Goal: Task Accomplishment & Management: Complete application form

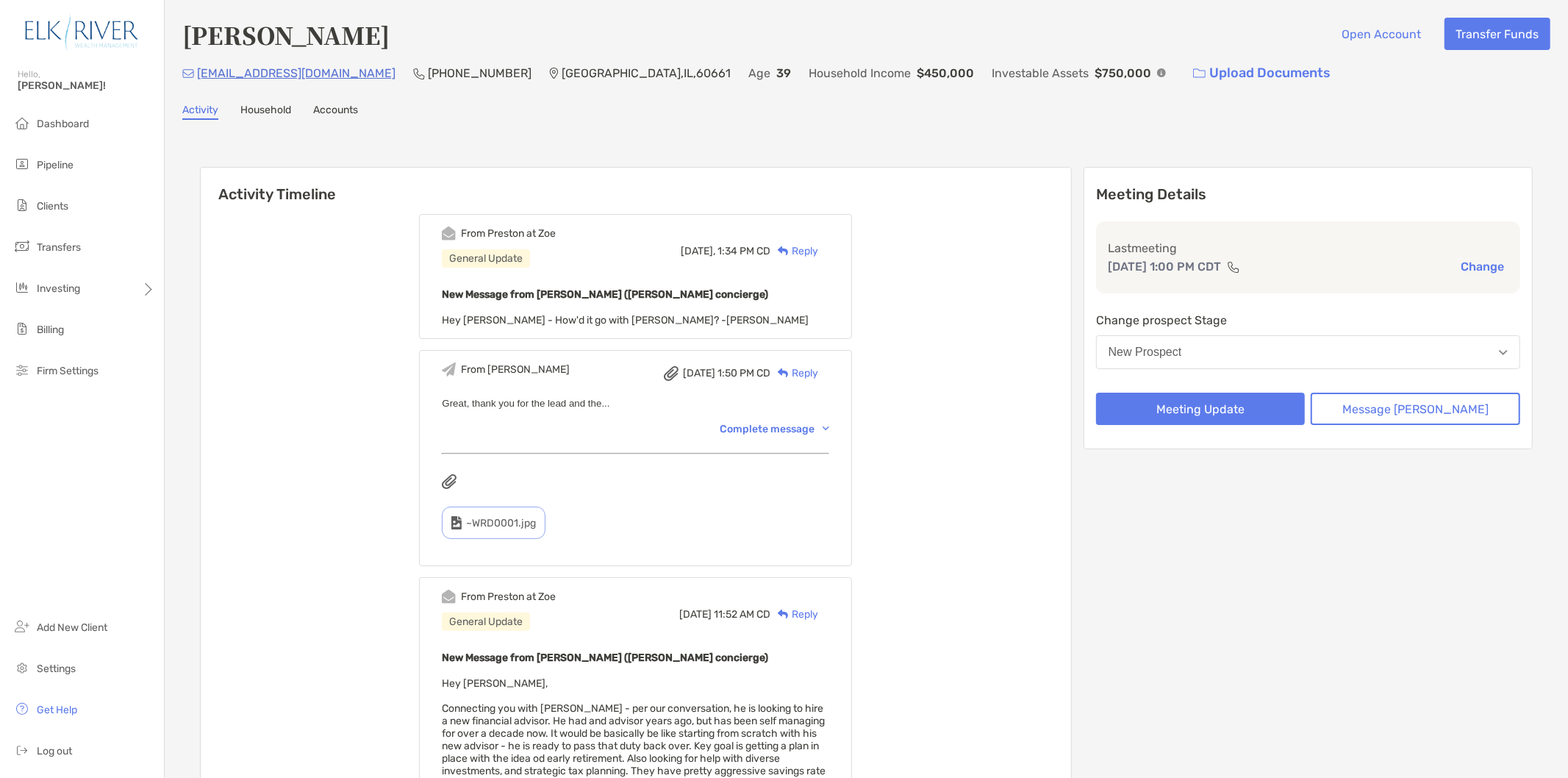
click at [1280, 343] on button "New Prospect" at bounding box center [1308, 352] width 425 height 34
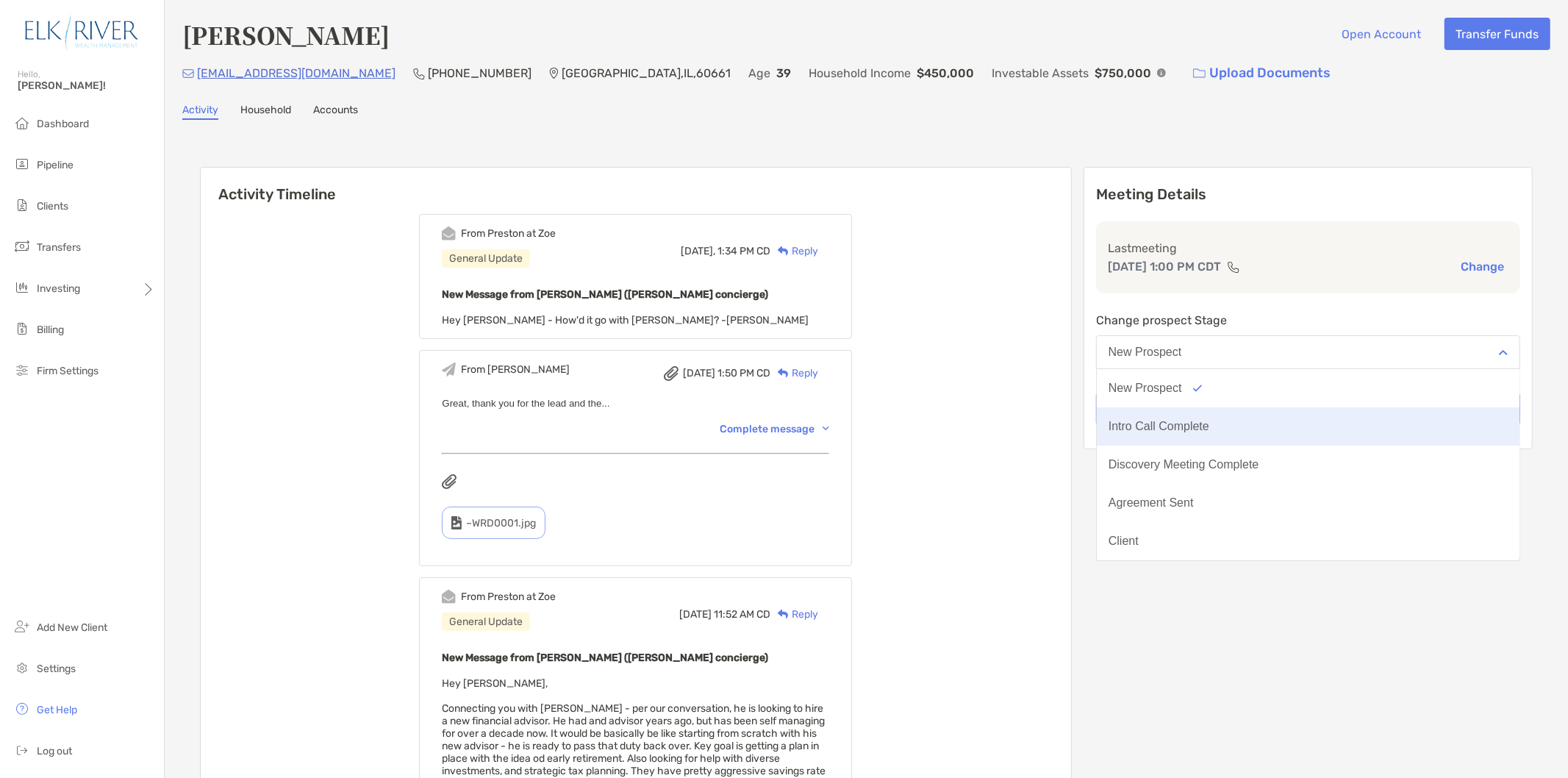
click at [1209, 420] on div "Intro Call Complete" at bounding box center [1159, 427] width 101 height 13
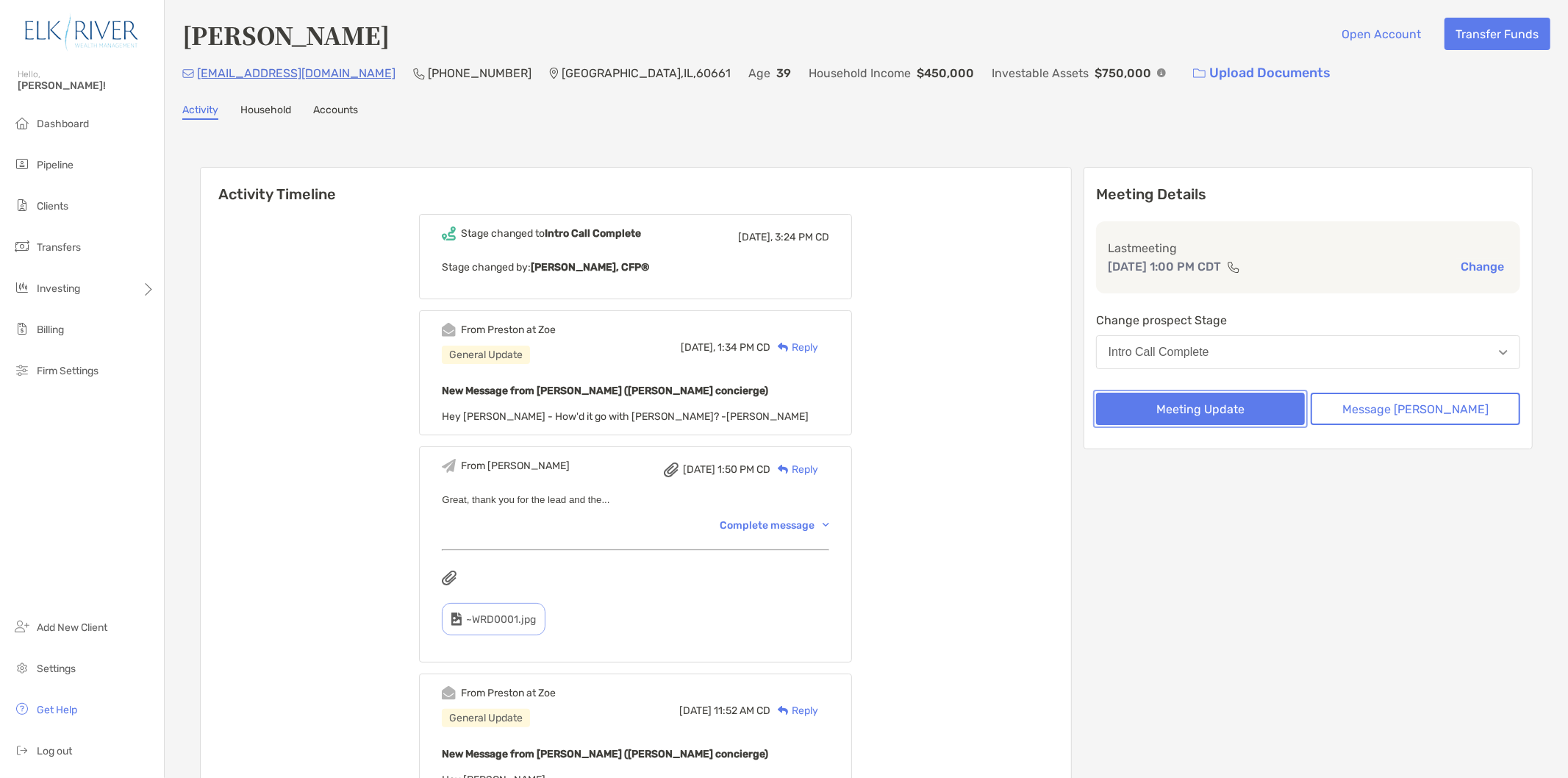
click at [1306, 409] on button "Meeting Update" at bounding box center [1200, 408] width 210 height 32
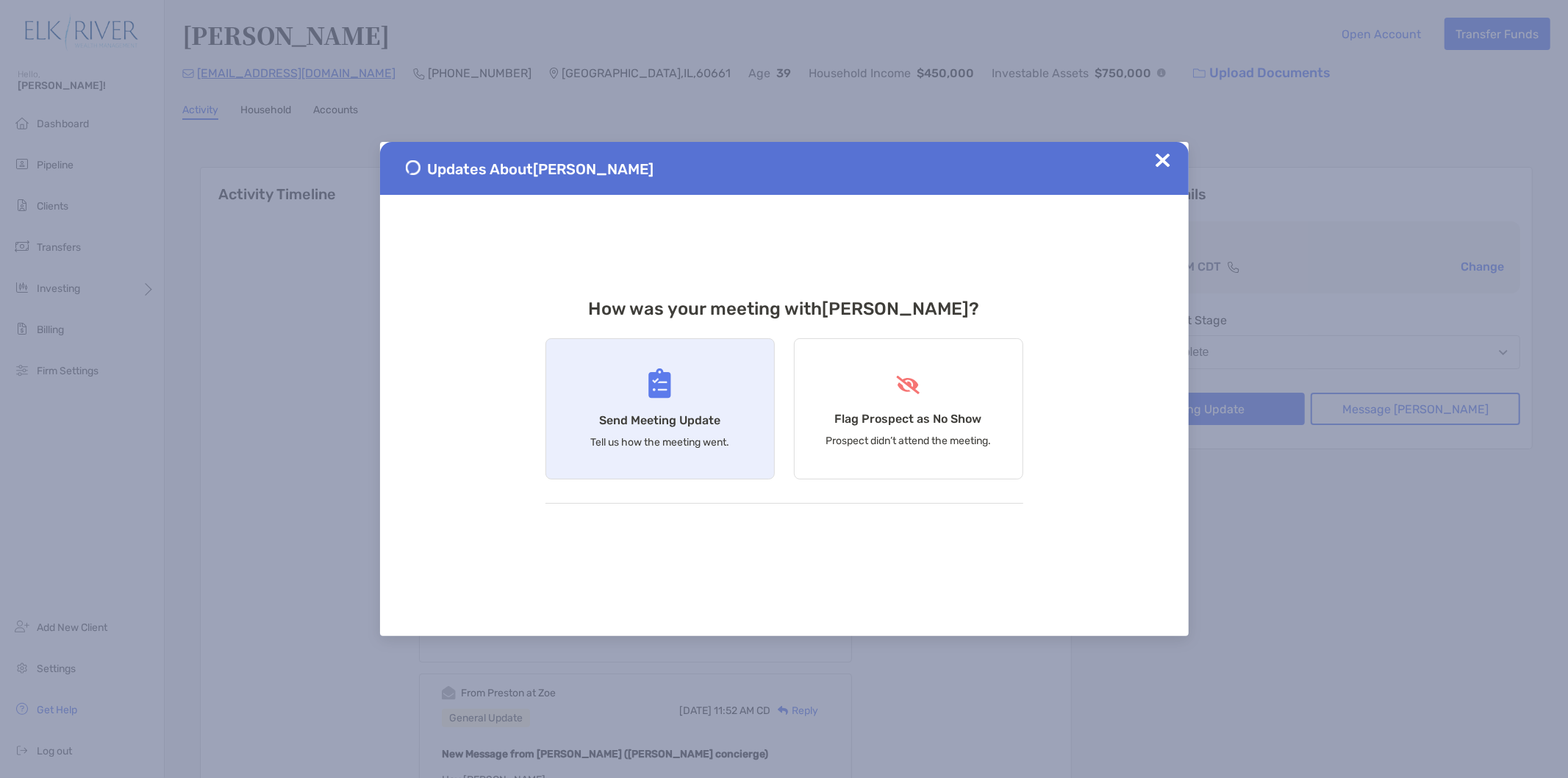
click at [671, 378] on img at bounding box center [660, 384] width 23 height 30
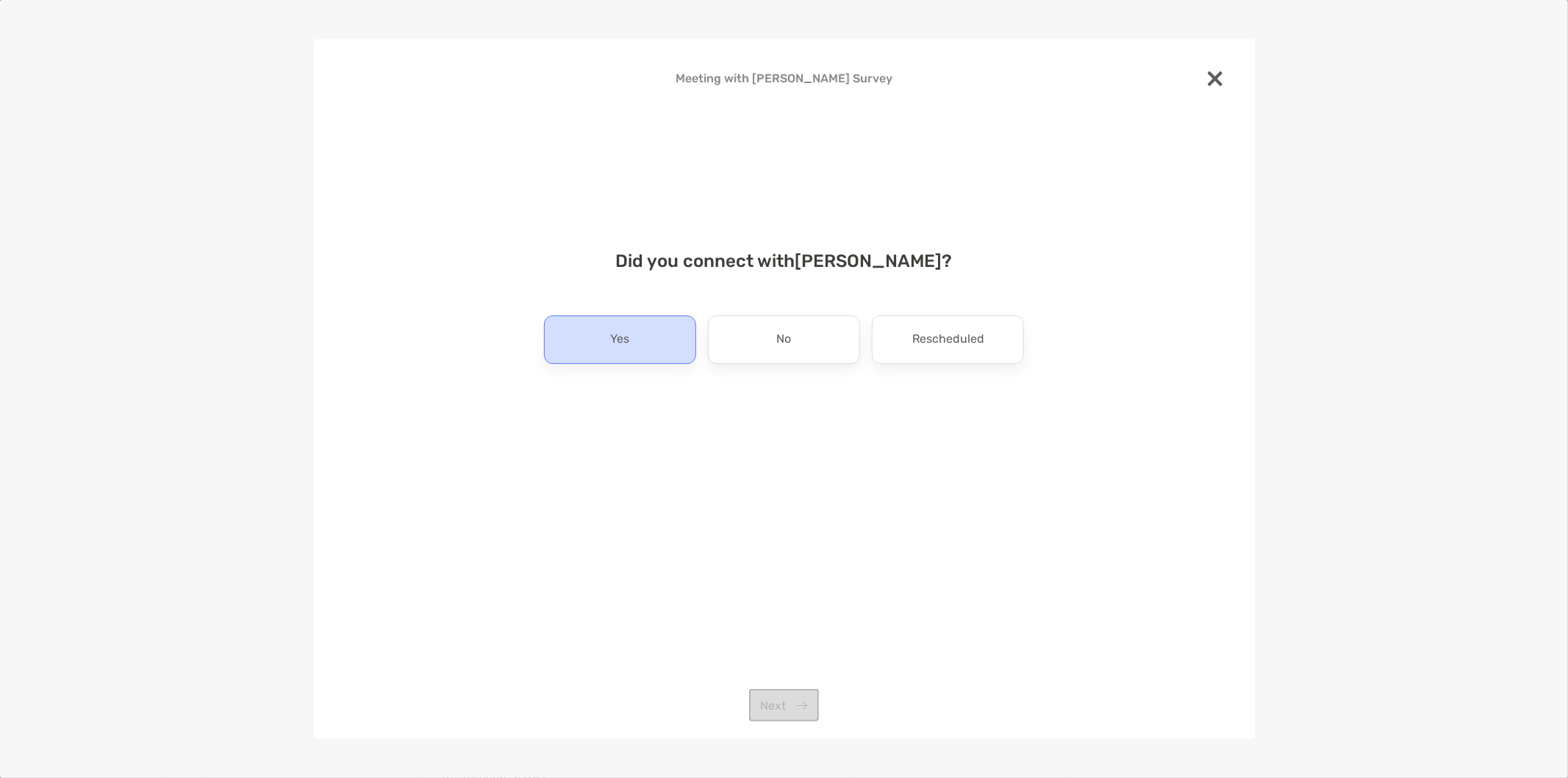
click at [680, 350] on div "Yes" at bounding box center [620, 339] width 152 height 48
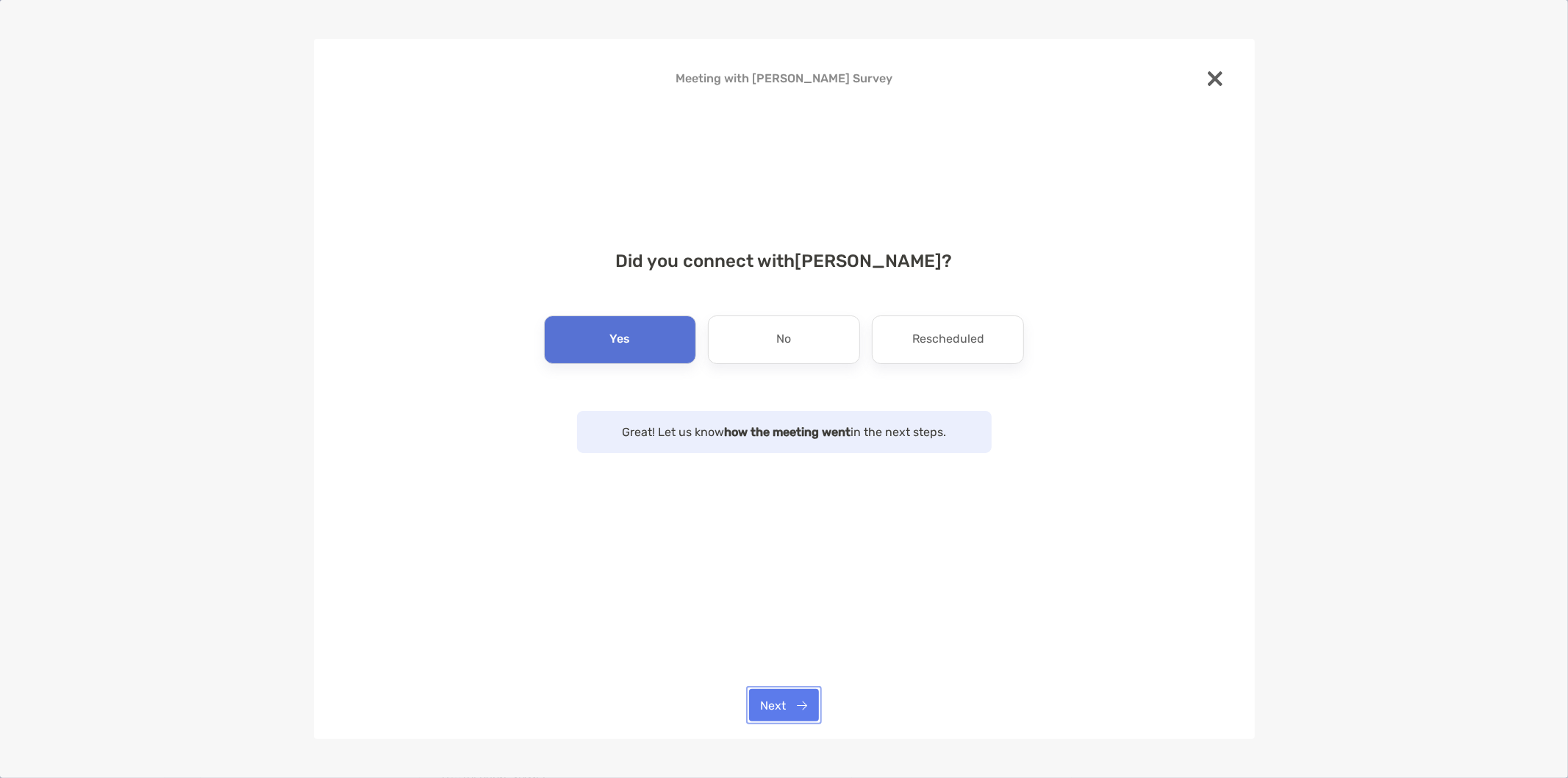
click at [802, 705] on button "Next" at bounding box center [784, 705] width 70 height 32
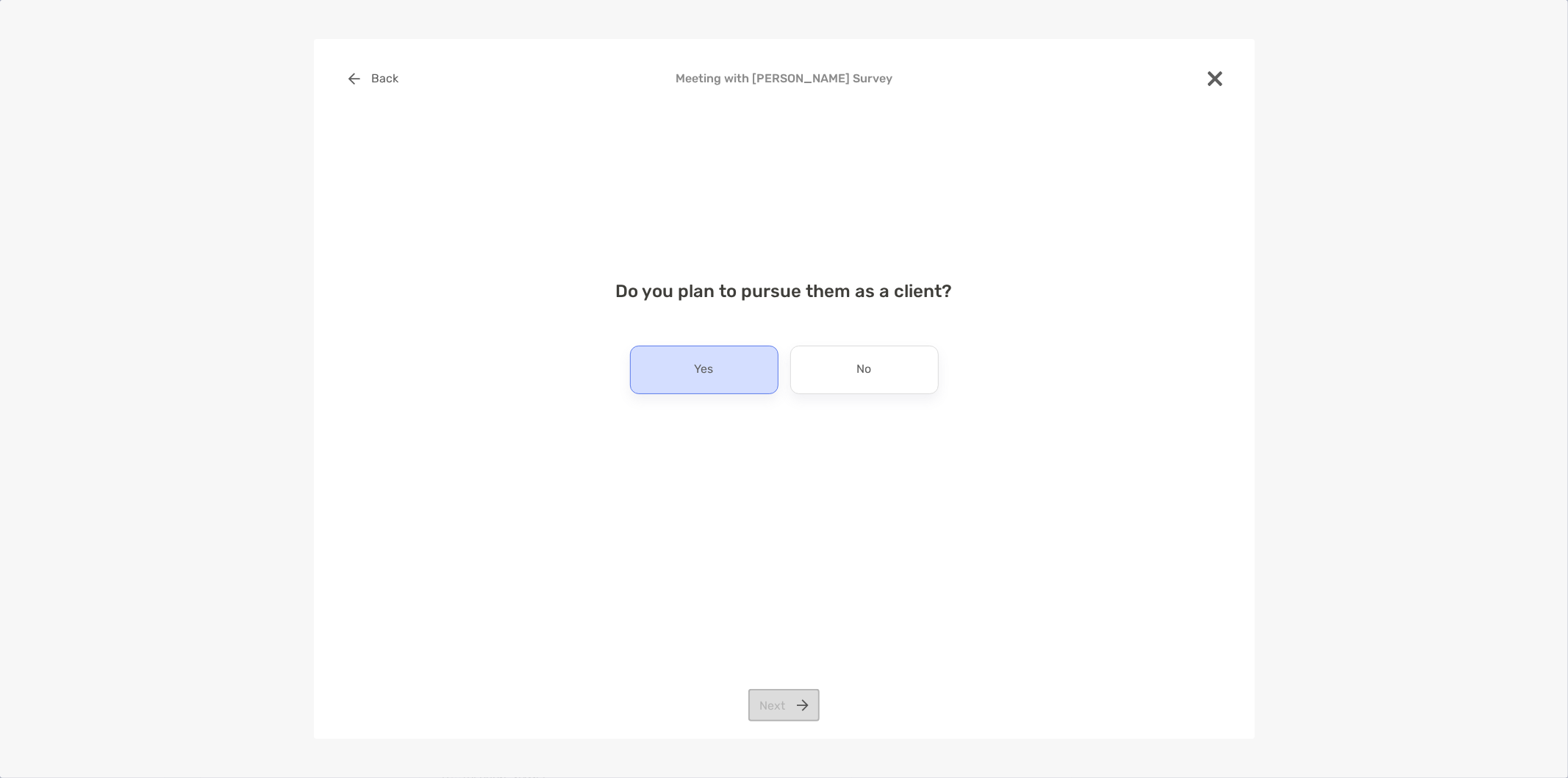
click at [754, 376] on div "Yes" at bounding box center [704, 370] width 148 height 48
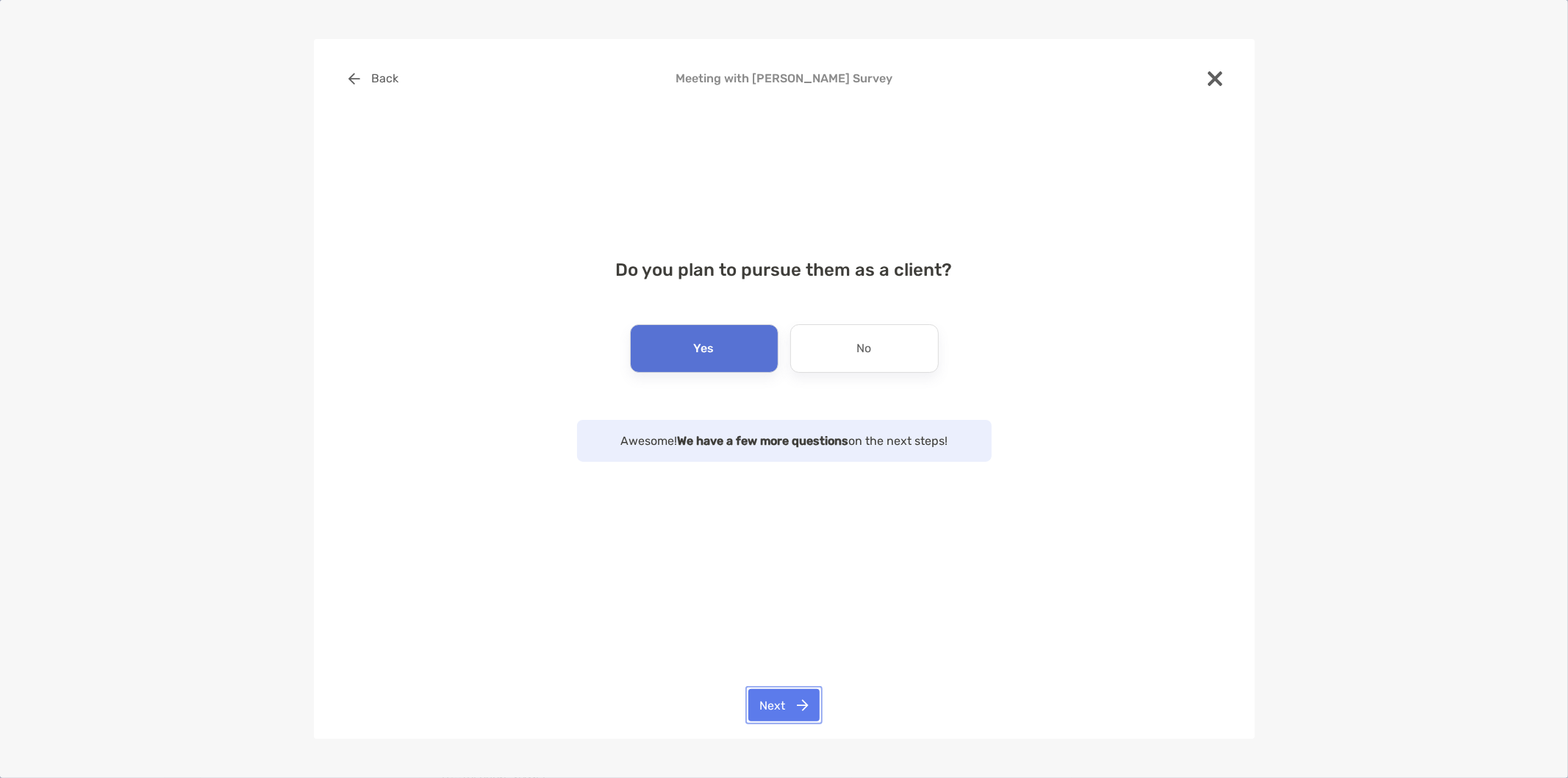
click at [768, 705] on button "Next" at bounding box center [784, 705] width 71 height 32
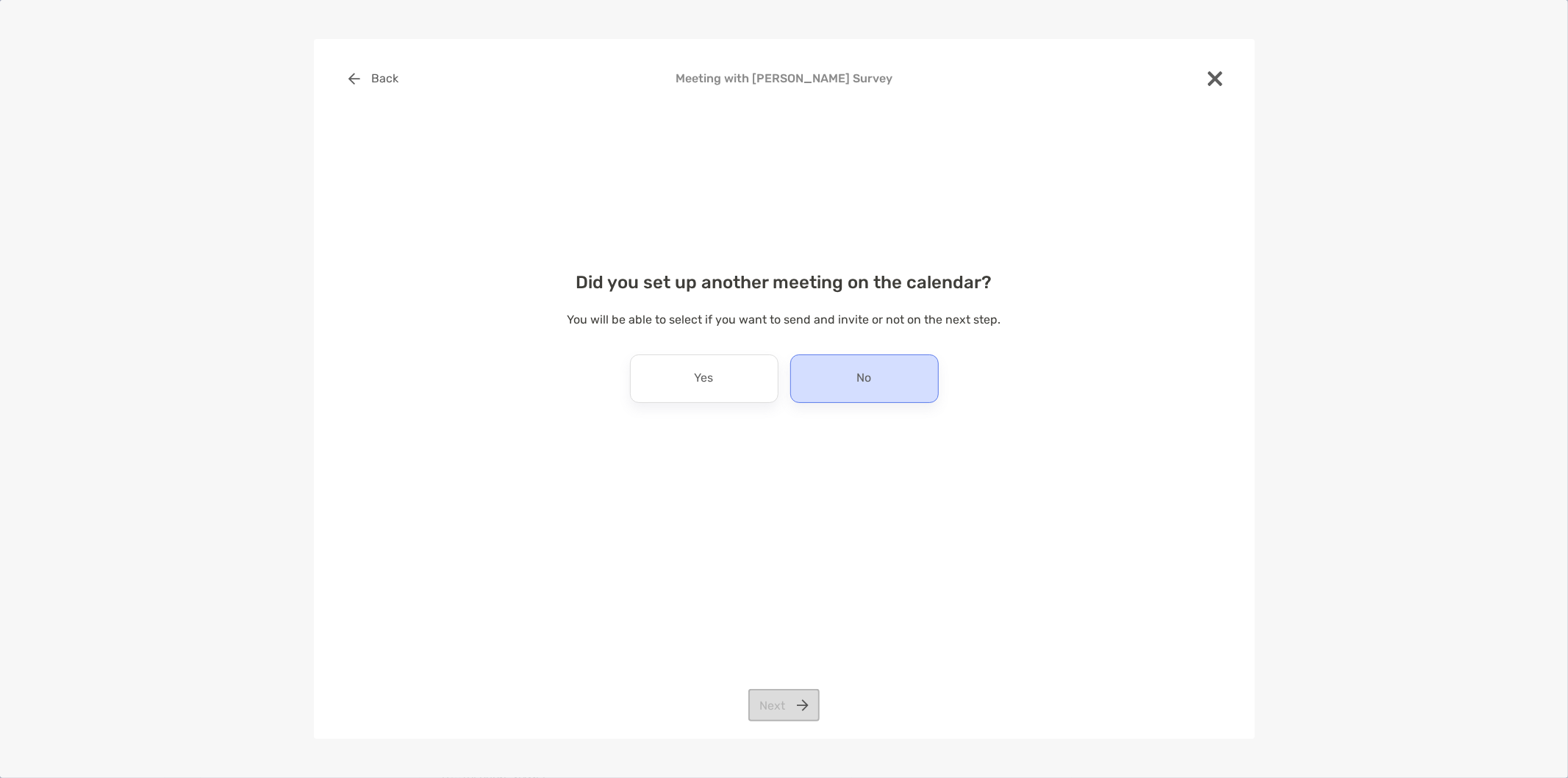
click at [839, 380] on div "No" at bounding box center [864, 378] width 148 height 48
click at [773, 705] on button "Next" at bounding box center [784, 705] width 71 height 32
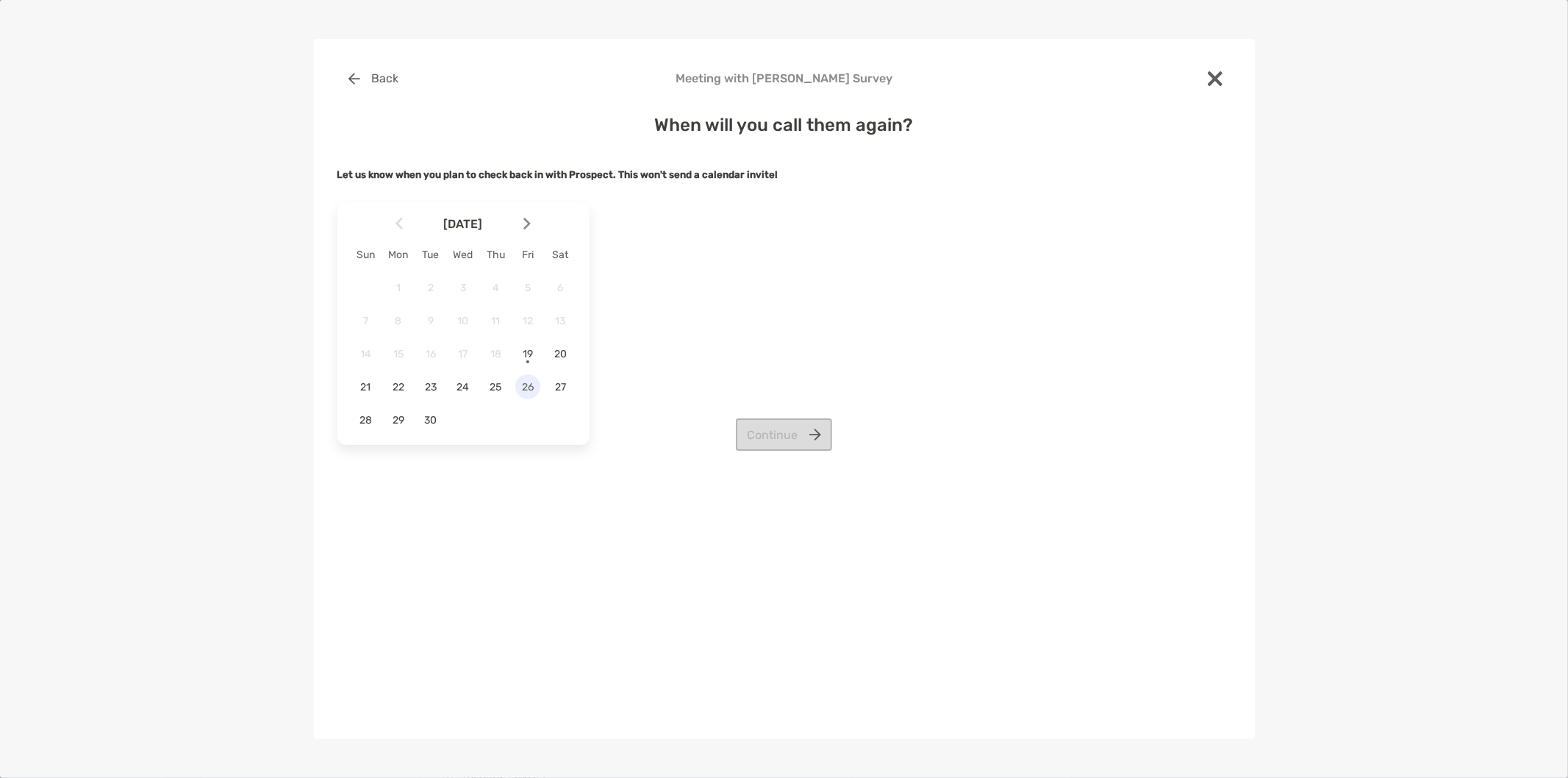
click at [520, 397] on div "26" at bounding box center [528, 387] width 25 height 25
click at [524, 392] on span "26" at bounding box center [528, 387] width 25 height 12
click at [805, 429] on button "Continue" at bounding box center [784, 434] width 96 height 32
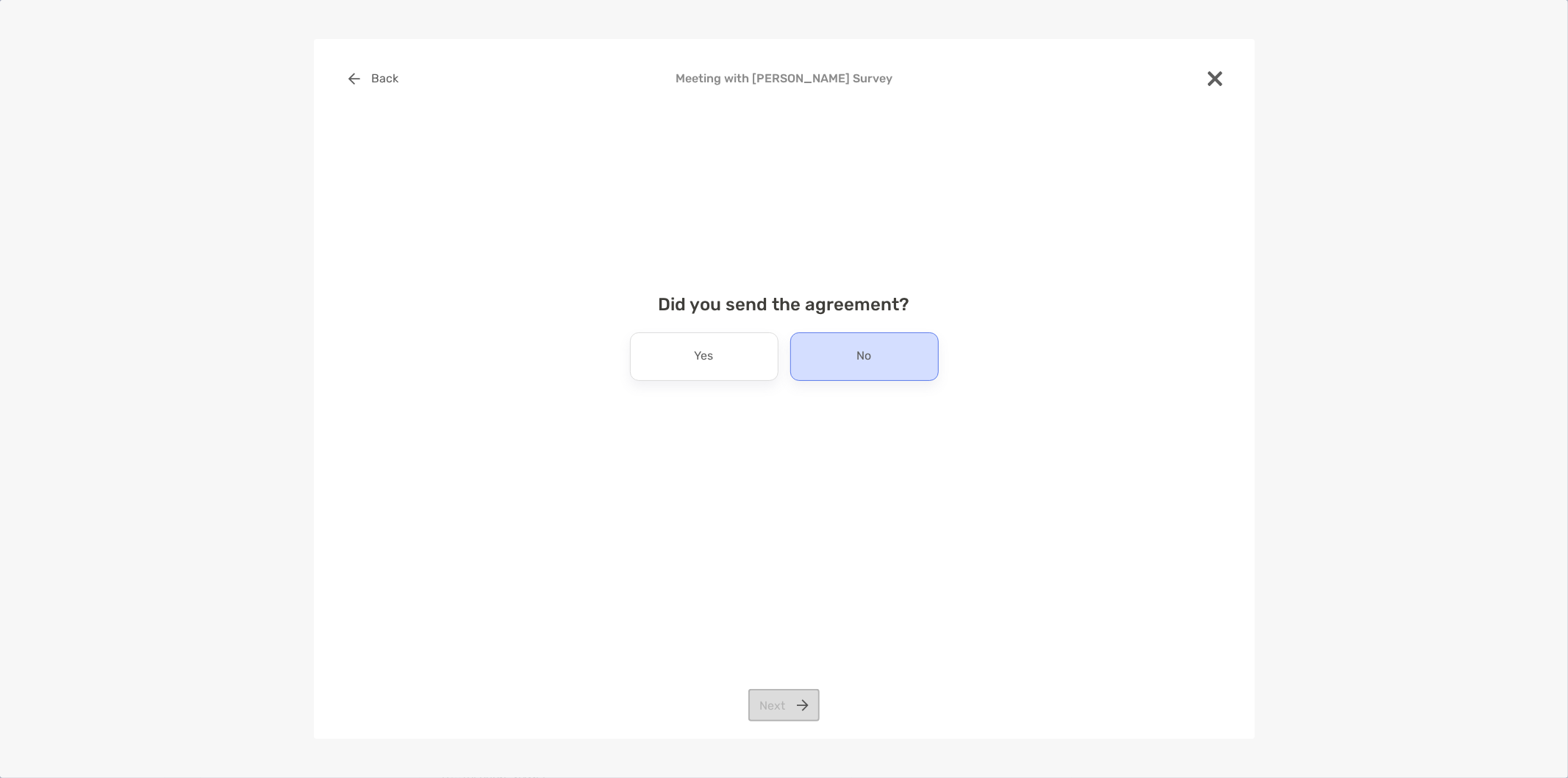
click at [841, 361] on div "No" at bounding box center [864, 356] width 148 height 48
click at [785, 705] on button "Next" at bounding box center [784, 705] width 71 height 32
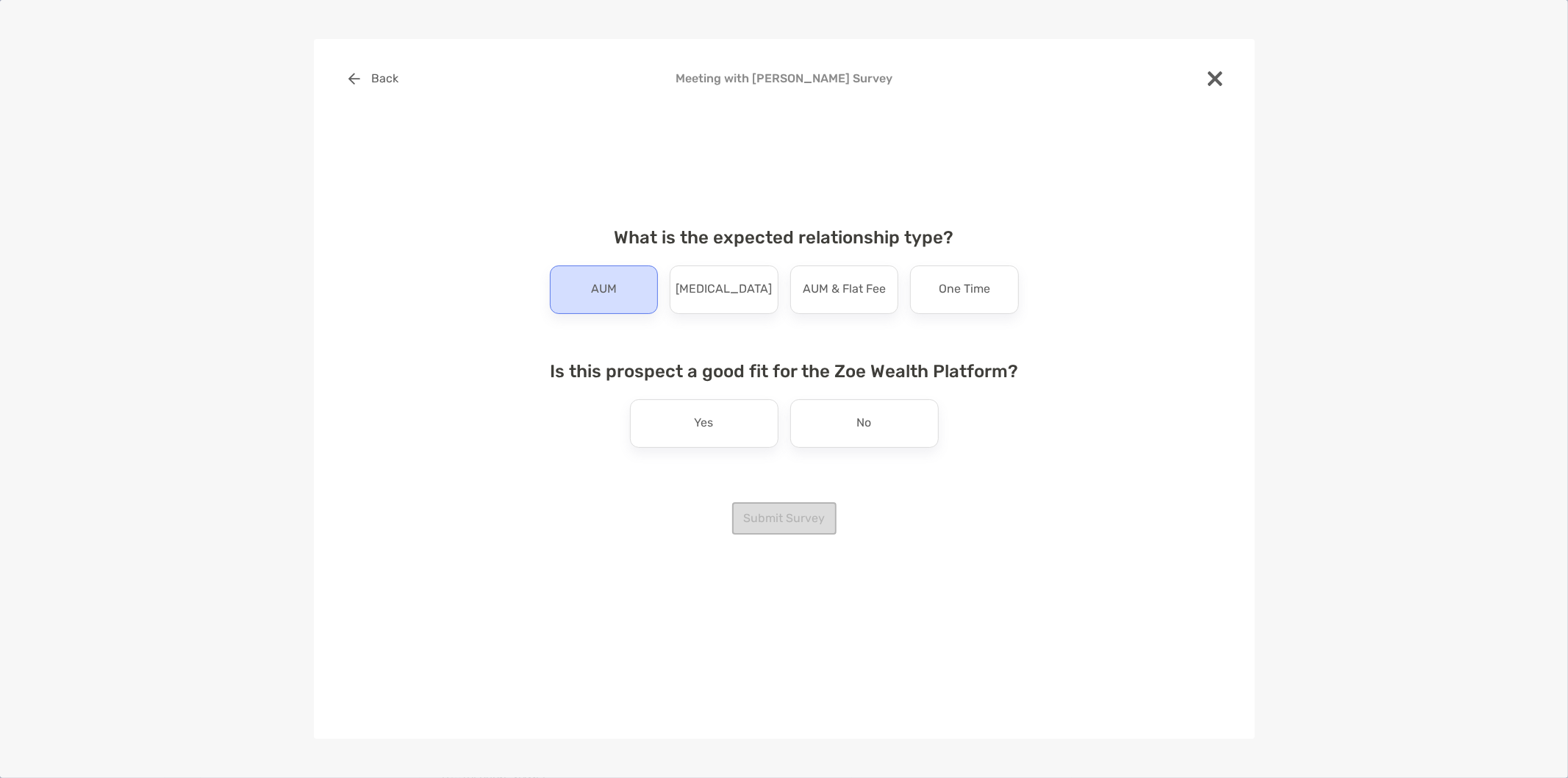
click at [621, 282] on div "AUM" at bounding box center [604, 289] width 109 height 48
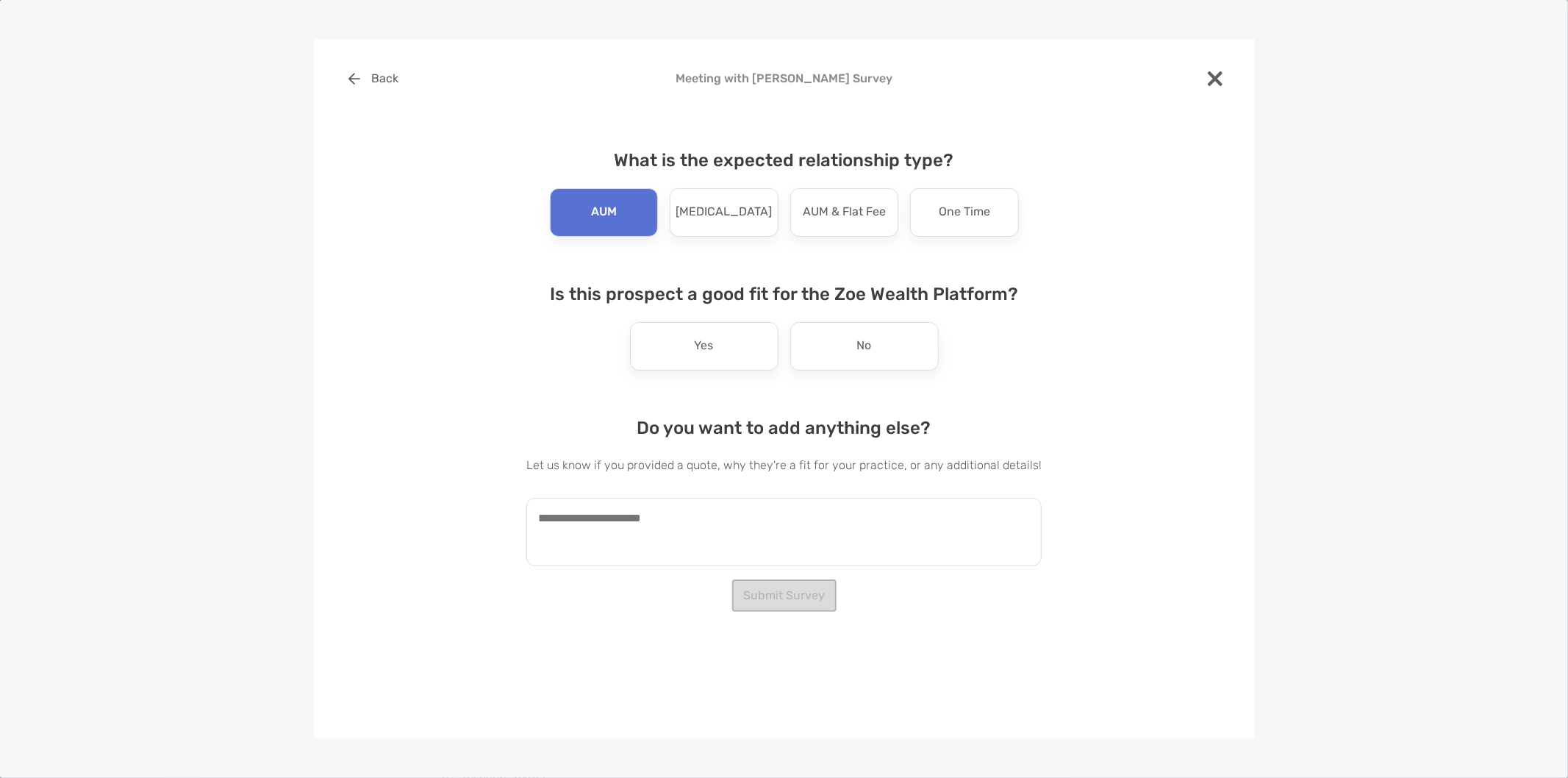
click at [693, 409] on div "What is the expected relationship type? AUM [MEDICAL_DATA] AUM & Flat Fee One T…" at bounding box center [784, 351] width 516 height 440
click at [625, 474] on div "Do you want to add anything else? Let us know if you provided a quote, why they…" at bounding box center [784, 492] width 516 height 148
click at [689, 509] on textarea at bounding box center [784, 532] width 516 height 68
click at [691, 358] on div "Yes" at bounding box center [704, 346] width 148 height 48
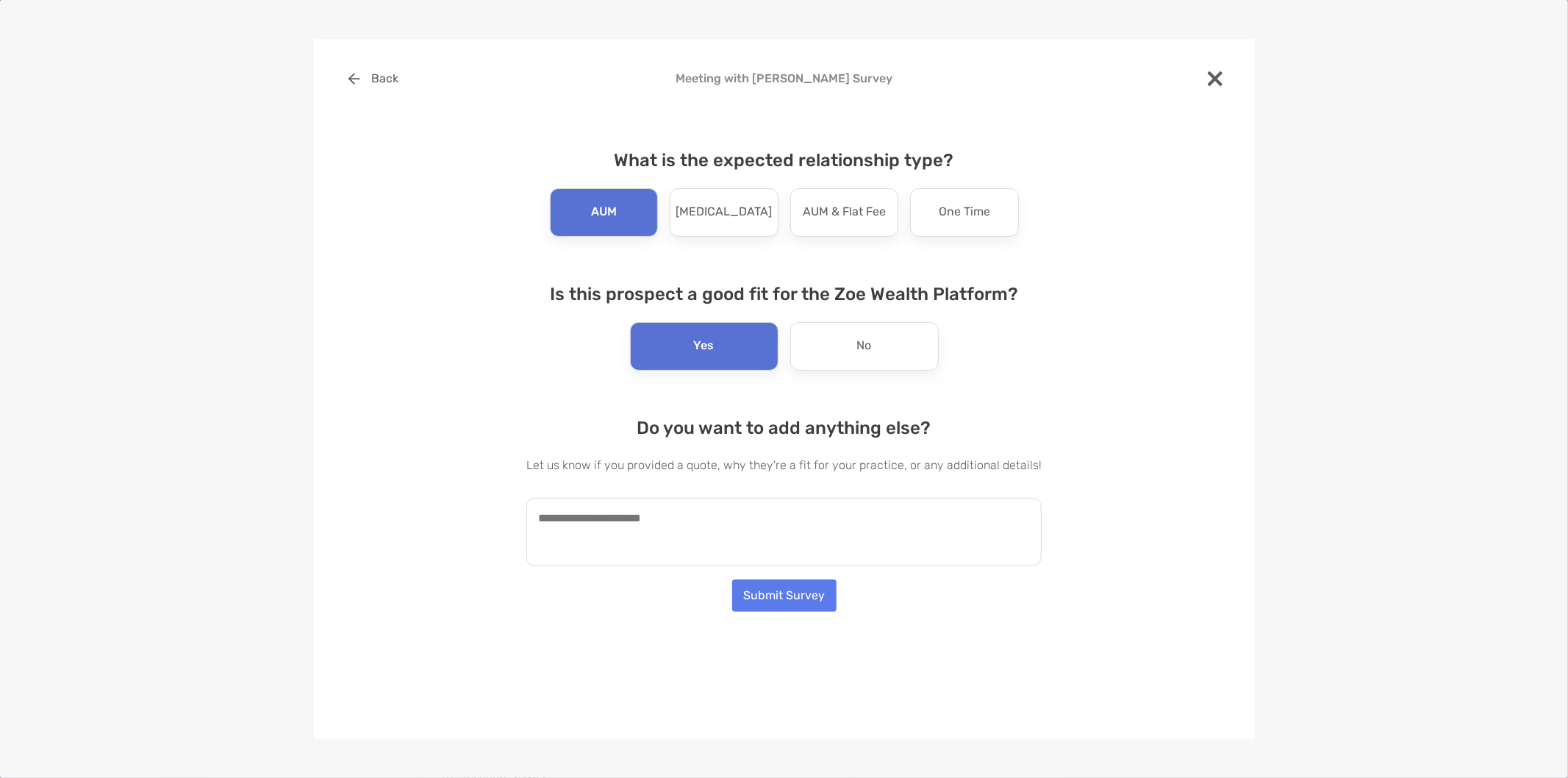
click at [700, 515] on textarea at bounding box center [784, 532] width 516 height 68
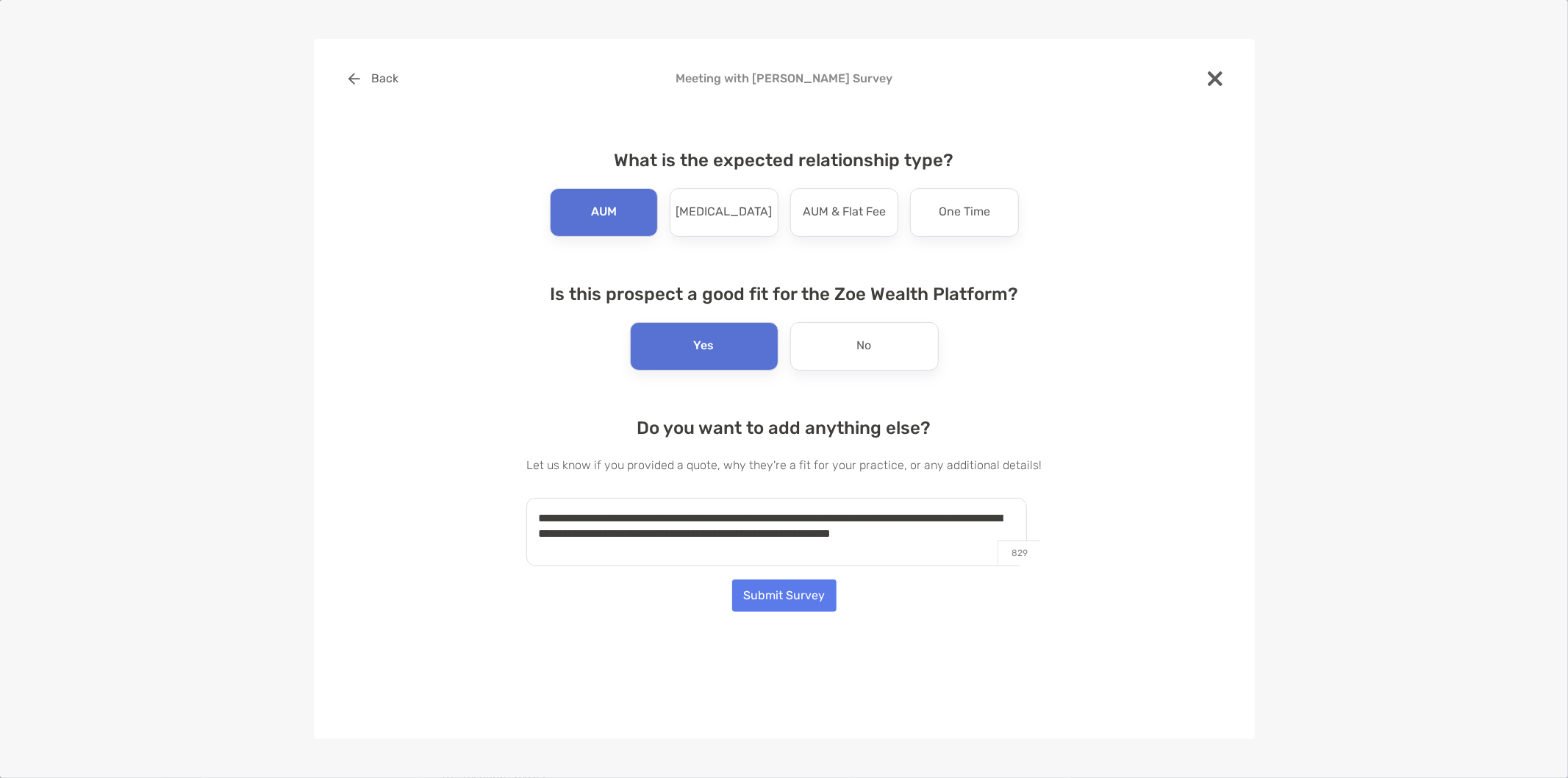
type textarea "**********"
click at [822, 598] on button "Submit Survey" at bounding box center [784, 596] width 104 height 32
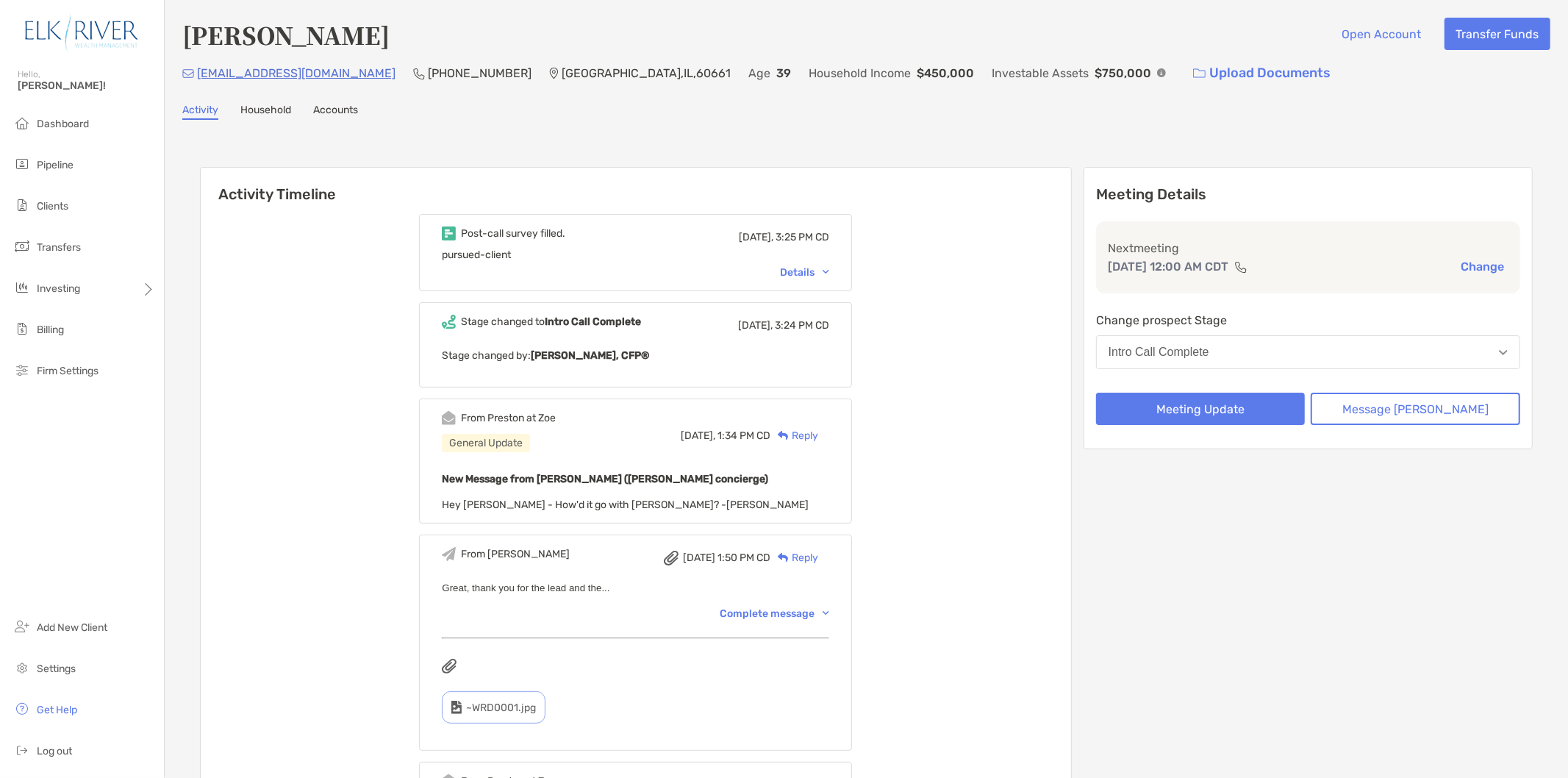
click at [375, 142] on div "Activity Timeline Post-call survey filled. [DATE], 3:25 PM CD pursued-client De…" at bounding box center [866, 737] width 1369 height 1205
drag, startPoint x: 275, startPoint y: 70, endPoint x: 203, endPoint y: 68, distance: 72.0
click at [203, 68] on p "[EMAIL_ADDRESS][DOMAIN_NAME]" at bounding box center [295, 72] width 198 height 18
click at [239, 142] on div "Activity Timeline Post-call survey filled. [DATE], 3:25 PM CD pursued-client De…" at bounding box center [866, 737] width 1369 height 1205
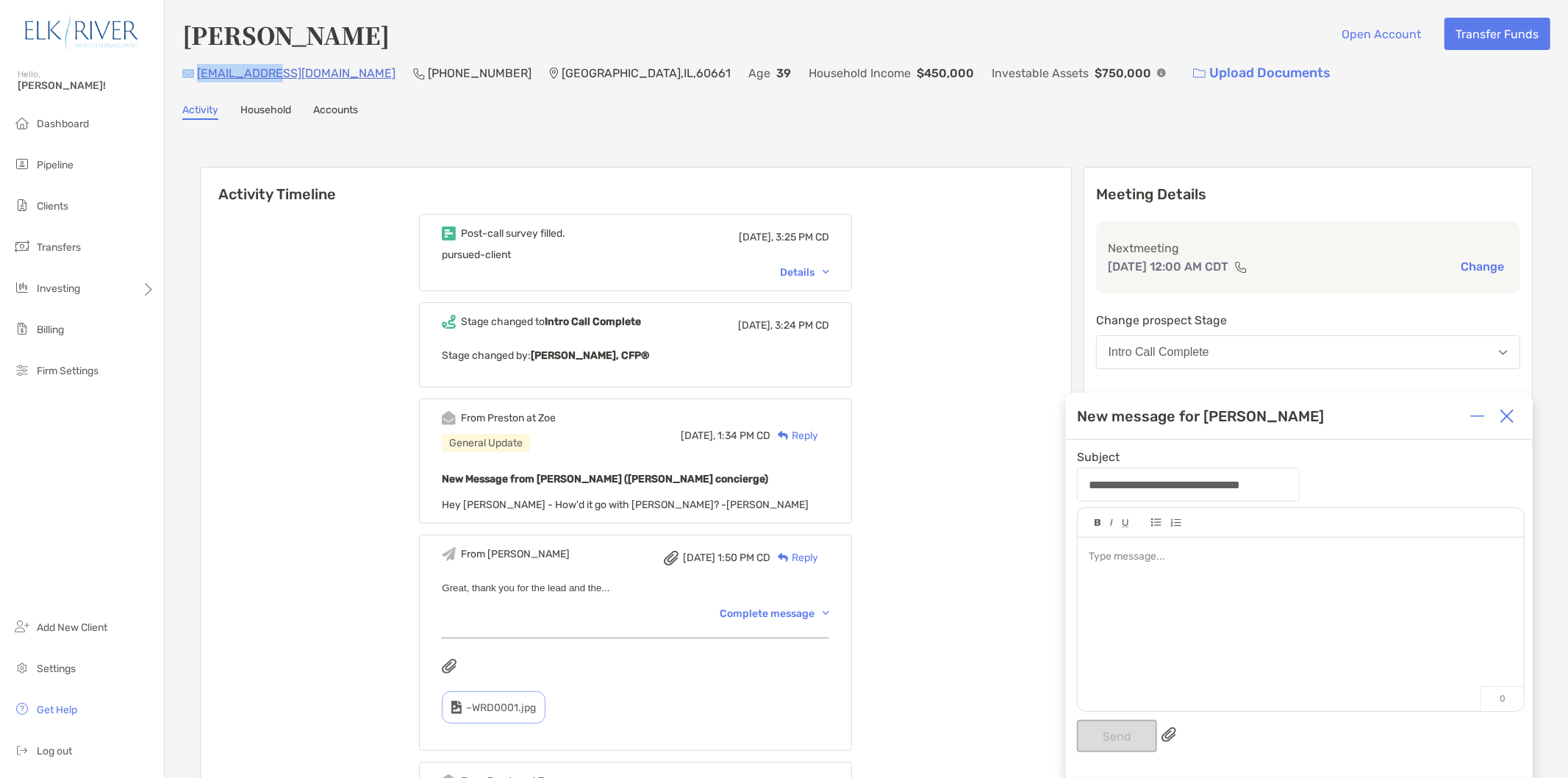
drag, startPoint x: 206, startPoint y: 67, endPoint x: 191, endPoint y: 67, distance: 15.0
click at [191, 67] on div "[EMAIL_ADDRESS][DOMAIN_NAME]" at bounding box center [289, 72] width 213 height 31
click at [236, 152] on div "Activity Timeline Post-call survey filled. [DATE], 3:25 PM CD pursued-client De…" at bounding box center [866, 736] width 1332 height 1169
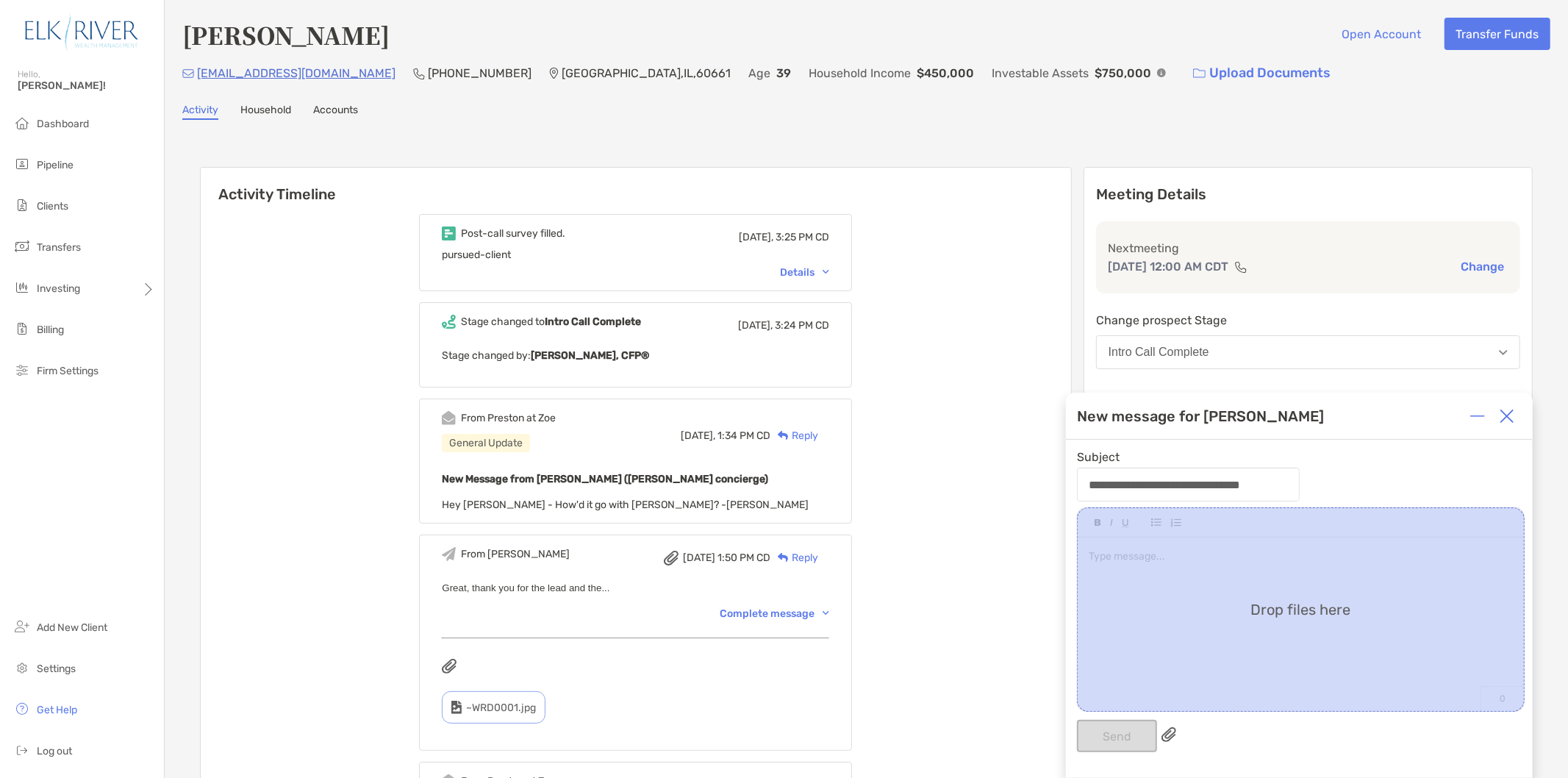
drag, startPoint x: 194, startPoint y: 70, endPoint x: 351, endPoint y: 89, distance: 158.1
click at [340, 84] on div "[EMAIL_ADDRESS][DOMAIN_NAME] [PHONE_NUMBER] [GEOGRAPHIC_DATA] Age [DEMOGRAPHIC_…" at bounding box center [866, 72] width 1369 height 31
click at [468, 152] on div "Activity Timeline Post-call survey filled. [DATE], 3:25 PM CD pursued-client De…" at bounding box center [866, 736] width 1332 height 1169
drag, startPoint x: 307, startPoint y: 67, endPoint x: 197, endPoint y: 66, distance: 110.0
click at [197, 66] on div "[EMAIL_ADDRESS][DOMAIN_NAME] [PHONE_NUMBER] [GEOGRAPHIC_DATA] Age [DEMOGRAPHIC_…" at bounding box center [866, 72] width 1369 height 31
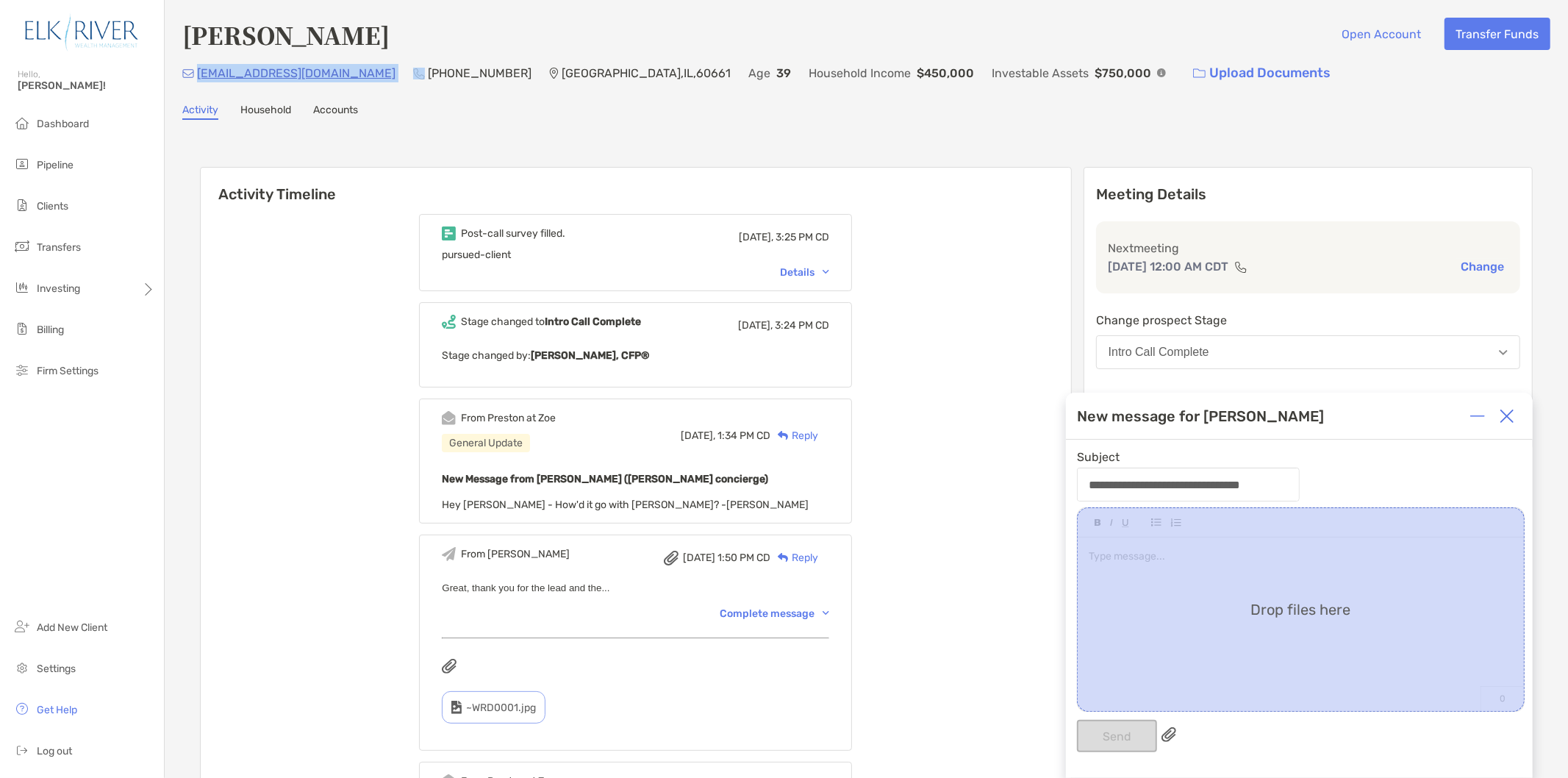
copy p "[EMAIL_ADDRESS][DOMAIN_NAME]"
click at [1386, 413] on img at bounding box center [1506, 415] width 14 height 14
